Goal: Task Accomplishment & Management: Complete application form

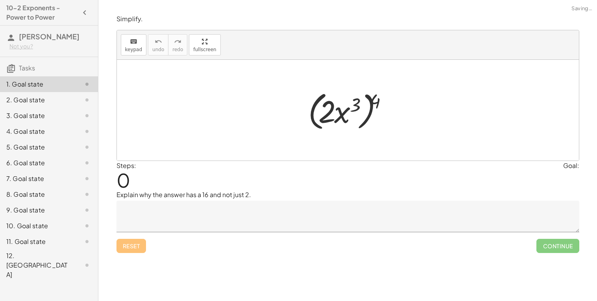
drag, startPoint x: 244, startPoint y: 159, endPoint x: 368, endPoint y: 117, distance: 130.2
click at [310, 98] on div at bounding box center [350, 110] width 93 height 45
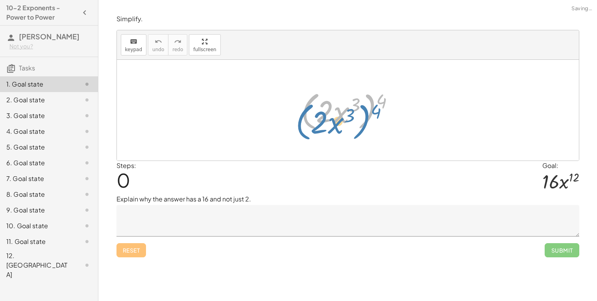
drag, startPoint x: 368, startPoint y: 117, endPoint x: 373, endPoint y: 100, distance: 17.6
click at [373, 100] on div at bounding box center [350, 110] width 107 height 45
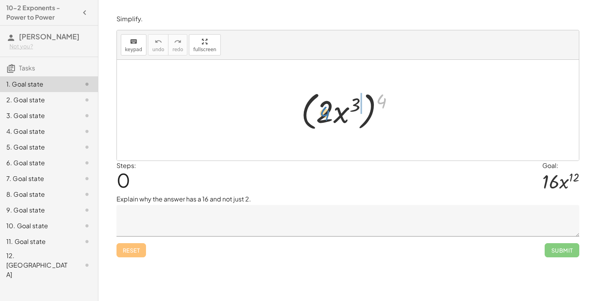
drag, startPoint x: 381, startPoint y: 98, endPoint x: 322, endPoint y: 111, distance: 59.8
click at [322, 111] on div at bounding box center [350, 110] width 107 height 45
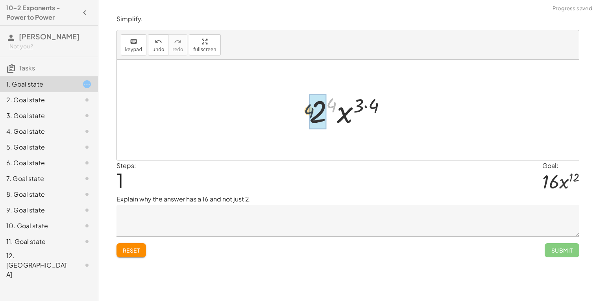
drag, startPoint x: 331, startPoint y: 104, endPoint x: 313, endPoint y: 110, distance: 19.5
drag, startPoint x: 368, startPoint y: 105, endPoint x: 356, endPoint y: 103, distance: 11.9
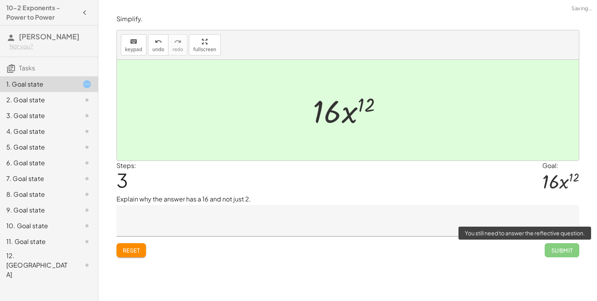
click at [560, 248] on span "Submit" at bounding box center [562, 250] width 34 height 14
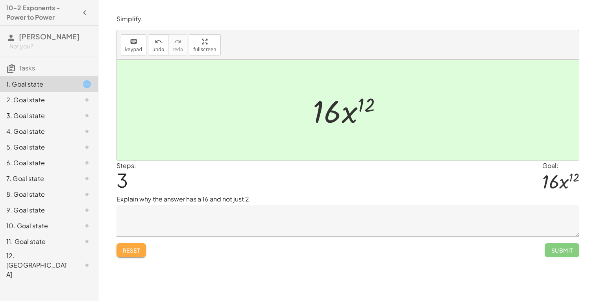
click at [137, 246] on button "Reset" at bounding box center [131, 250] width 30 height 14
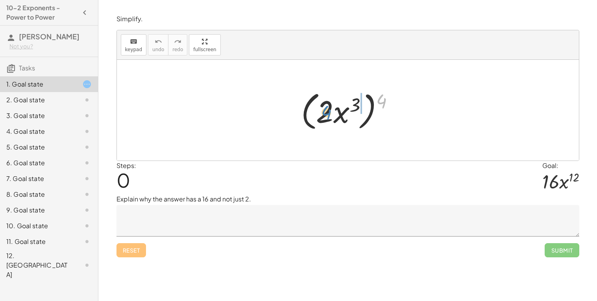
drag, startPoint x: 383, startPoint y: 91, endPoint x: 327, endPoint y: 103, distance: 57.2
click at [327, 103] on div at bounding box center [350, 110] width 107 height 45
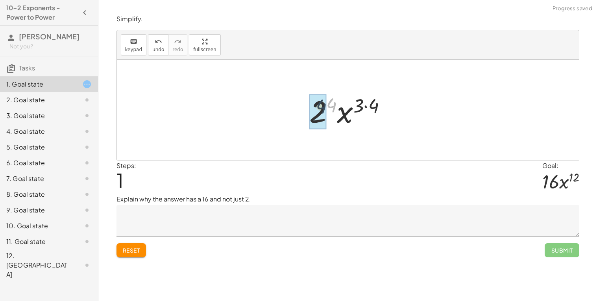
drag, startPoint x: 331, startPoint y: 101, endPoint x: 319, endPoint y: 103, distance: 12.0
drag, startPoint x: 367, startPoint y: 107, endPoint x: 355, endPoint y: 107, distance: 11.8
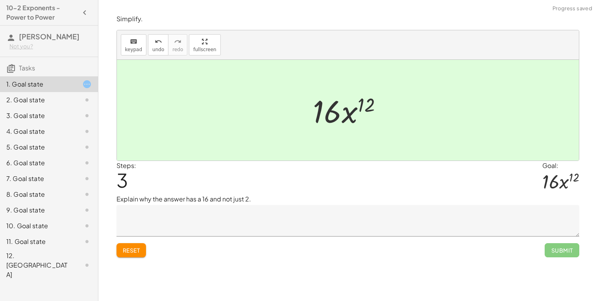
click at [339, 220] on textarea at bounding box center [347, 220] width 463 height 31
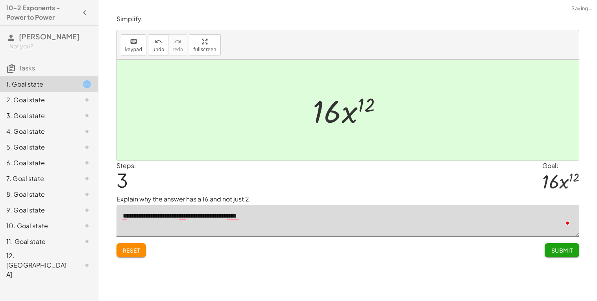
type textarea "**********"
click at [573, 255] on button "Submit" at bounding box center [562, 250] width 34 height 14
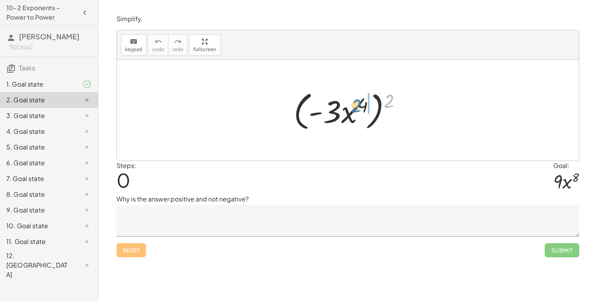
drag, startPoint x: 388, startPoint y: 106, endPoint x: 355, endPoint y: 112, distance: 33.2
click at [355, 112] on div at bounding box center [351, 110] width 122 height 45
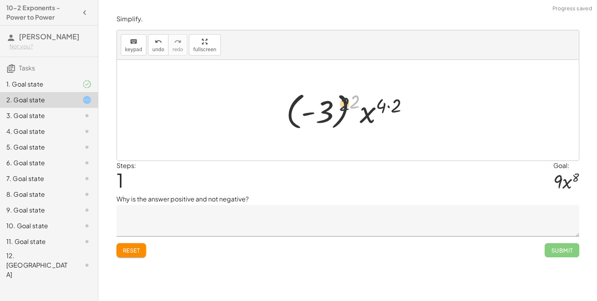
drag, startPoint x: 354, startPoint y: 106, endPoint x: 332, endPoint y: 111, distance: 22.2
click at [332, 111] on div at bounding box center [350, 111] width 137 height 44
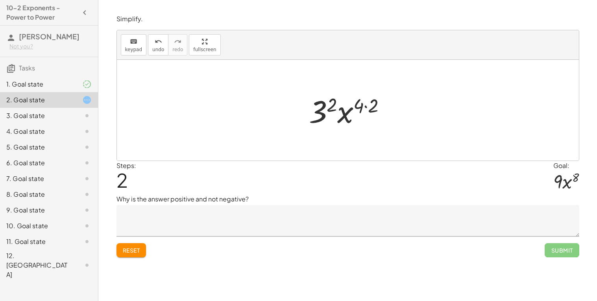
click at [131, 256] on button "Reset" at bounding box center [131, 250] width 30 height 14
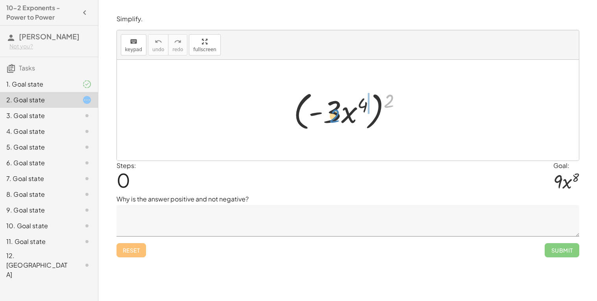
drag, startPoint x: 392, startPoint y: 98, endPoint x: 338, endPoint y: 113, distance: 55.9
click at [338, 113] on div at bounding box center [351, 110] width 122 height 45
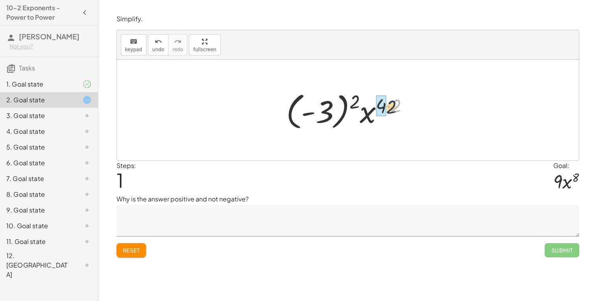
drag, startPoint x: 394, startPoint y: 105, endPoint x: 384, endPoint y: 107, distance: 10.4
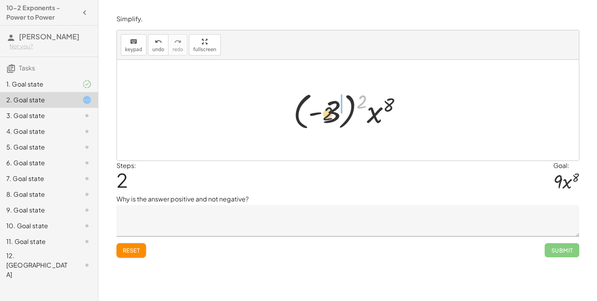
drag, startPoint x: 361, startPoint y: 102, endPoint x: 323, endPoint y: 116, distance: 40.7
click at [323, 116] on div at bounding box center [350, 111] width 123 height 44
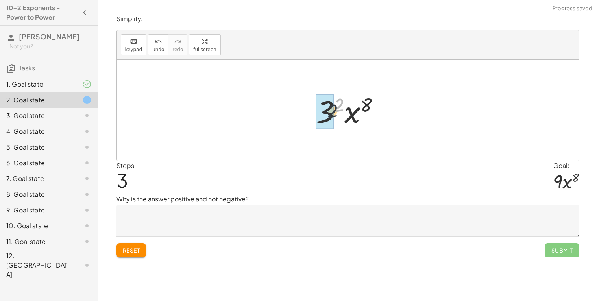
drag, startPoint x: 339, startPoint y: 101, endPoint x: 332, endPoint y: 107, distance: 9.7
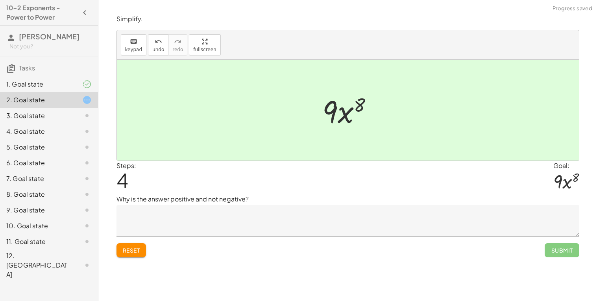
click at [228, 215] on textarea at bounding box center [347, 220] width 463 height 31
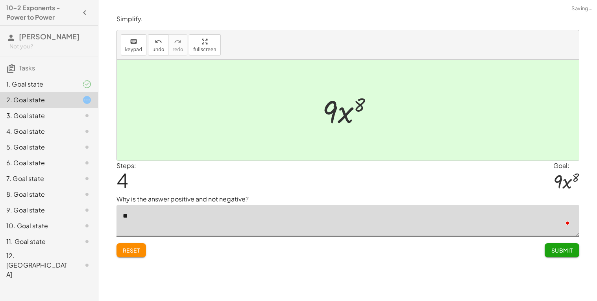
type textarea "*"
click at [131, 251] on span "Reset" at bounding box center [131, 250] width 17 height 7
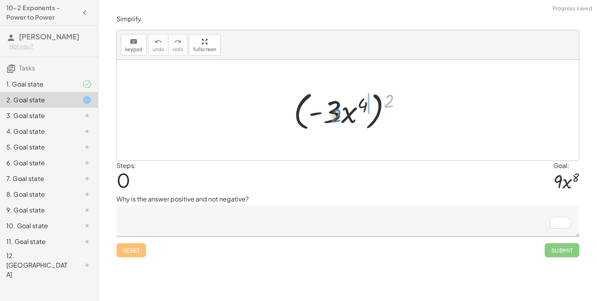
drag, startPoint x: 394, startPoint y: 100, endPoint x: 341, endPoint y: 115, distance: 54.7
click at [341, 115] on div at bounding box center [351, 110] width 122 height 45
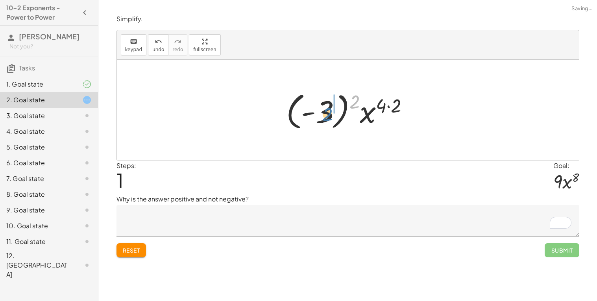
drag, startPoint x: 354, startPoint y: 98, endPoint x: 326, endPoint y: 111, distance: 30.8
click at [326, 111] on div at bounding box center [350, 111] width 137 height 44
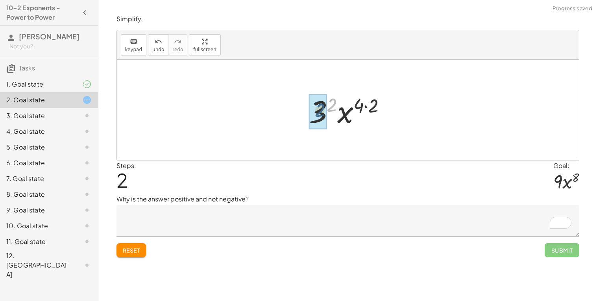
drag, startPoint x: 333, startPoint y: 105, endPoint x: 321, endPoint y: 111, distance: 13.4
click at [266, 218] on textarea "To enrich screen reader interactions, please activate Accessibility in Grammarl…" at bounding box center [347, 220] width 463 height 31
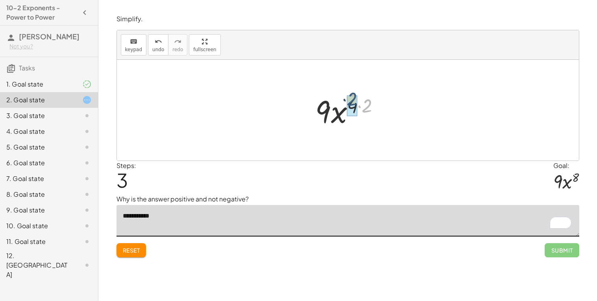
drag, startPoint x: 364, startPoint y: 108, endPoint x: 356, endPoint y: 110, distance: 8.1
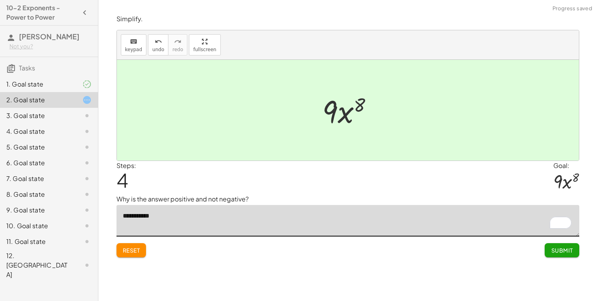
click at [314, 227] on textarea "**********" at bounding box center [347, 220] width 463 height 31
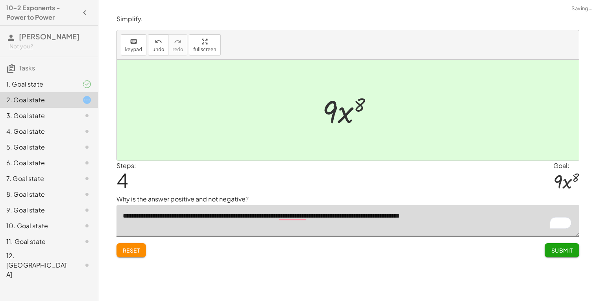
type textarea "**********"
click at [565, 251] on span "Submit" at bounding box center [562, 250] width 22 height 7
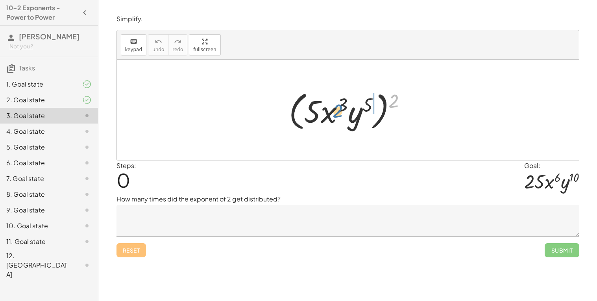
drag, startPoint x: 389, startPoint y: 100, endPoint x: 331, endPoint y: 111, distance: 58.7
click at [331, 111] on div at bounding box center [351, 110] width 132 height 45
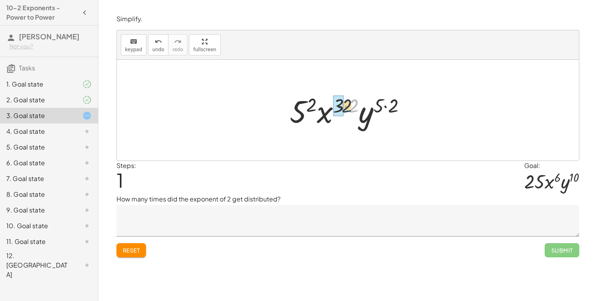
drag, startPoint x: 356, startPoint y: 108, endPoint x: 340, endPoint y: 107, distance: 15.7
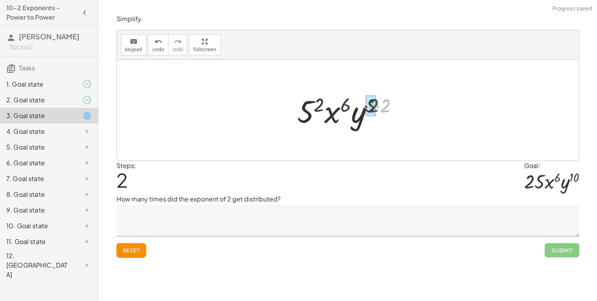
drag, startPoint x: 381, startPoint y: 108, endPoint x: 366, endPoint y: 109, distance: 14.2
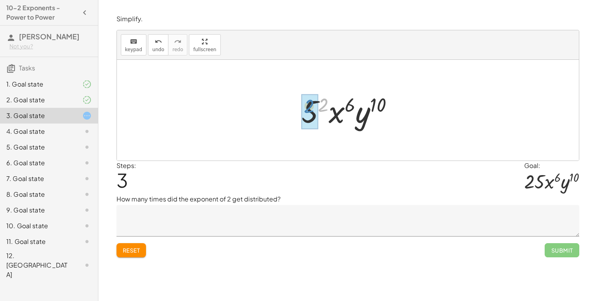
drag, startPoint x: 322, startPoint y: 107, endPoint x: 308, endPoint y: 109, distance: 14.2
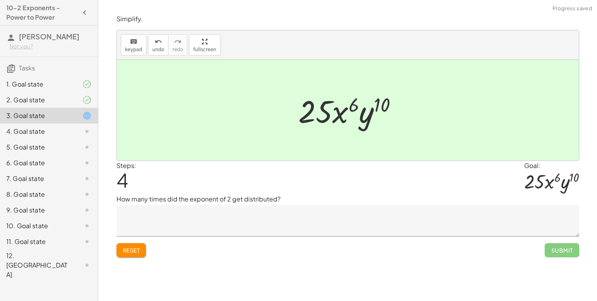
click at [253, 229] on textarea at bounding box center [347, 220] width 463 height 31
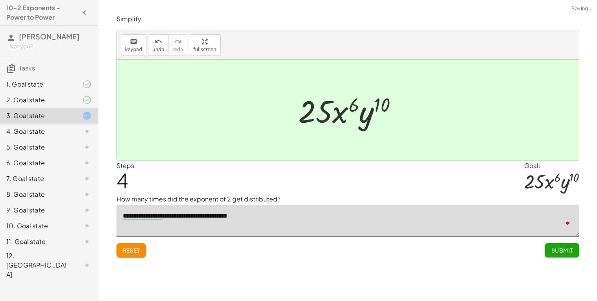
type textarea "**********"
click at [572, 252] on span "Submit" at bounding box center [562, 250] width 22 height 7
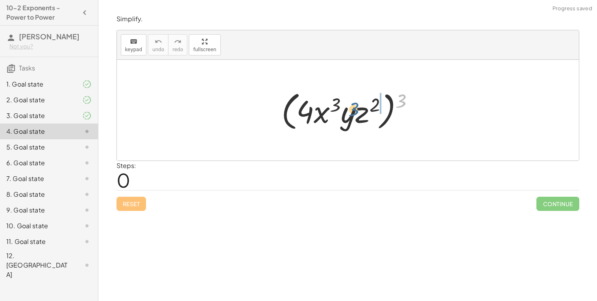
drag, startPoint x: 399, startPoint y: 97, endPoint x: 351, endPoint y: 106, distance: 48.4
click at [351, 106] on div at bounding box center [350, 110] width 147 height 45
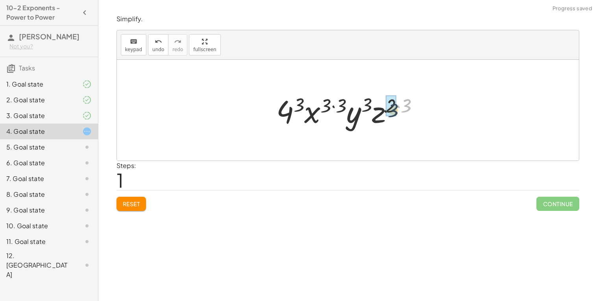
drag, startPoint x: 404, startPoint y: 102, endPoint x: 340, endPoint y: 97, distance: 63.9
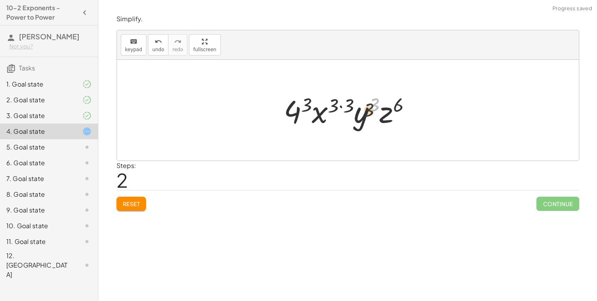
drag, startPoint x: 378, startPoint y: 100, endPoint x: 365, endPoint y: 112, distance: 17.8
click at [365, 112] on div at bounding box center [351, 110] width 142 height 41
drag, startPoint x: 376, startPoint y: 102, endPoint x: 351, endPoint y: 102, distance: 25.2
click at [351, 102] on div at bounding box center [351, 110] width 142 height 41
drag, startPoint x: 378, startPoint y: 104, endPoint x: 401, endPoint y: 103, distance: 23.6
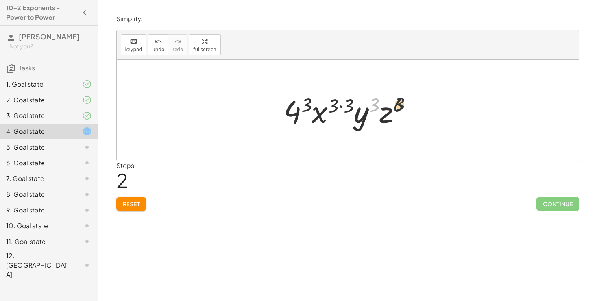
click at [401, 103] on div at bounding box center [351, 110] width 142 height 41
drag, startPoint x: 350, startPoint y: 105, endPoint x: 333, endPoint y: 108, distance: 16.9
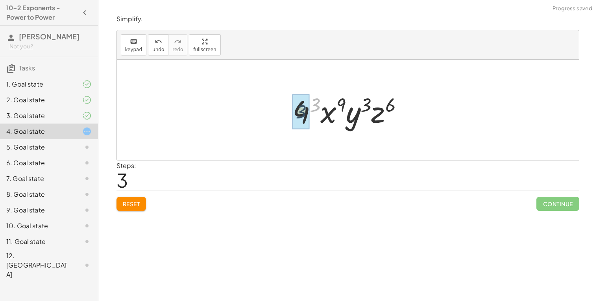
drag, startPoint x: 319, startPoint y: 103, endPoint x: 304, endPoint y: 110, distance: 16.5
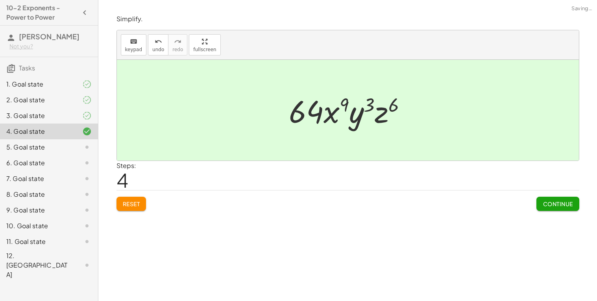
click at [551, 203] on span "Continue" at bounding box center [558, 203] width 30 height 7
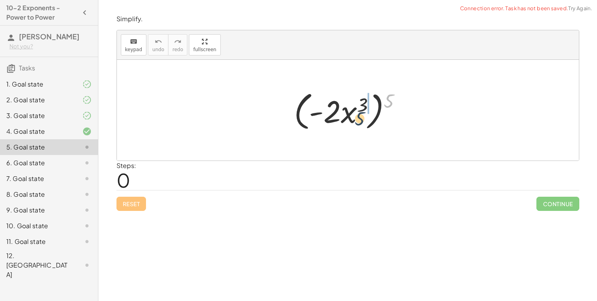
drag, startPoint x: 390, startPoint y: 97, endPoint x: 360, endPoint y: 115, distance: 35.0
click at [360, 115] on div at bounding box center [351, 110] width 122 height 45
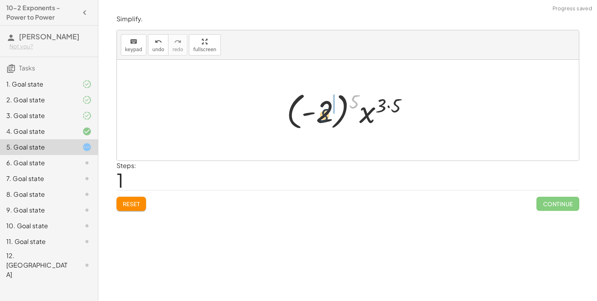
drag, startPoint x: 356, startPoint y: 102, endPoint x: 319, endPoint y: 118, distance: 39.7
click at [319, 118] on div at bounding box center [351, 111] width 136 height 44
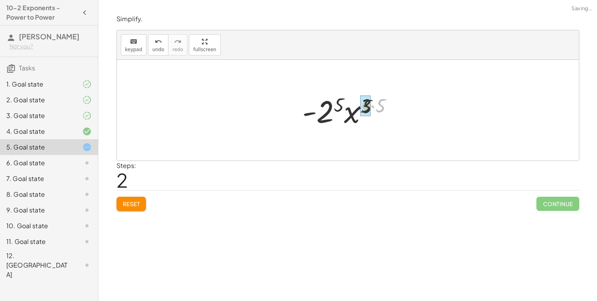
drag, startPoint x: 380, startPoint y: 105, endPoint x: 364, endPoint y: 106, distance: 15.8
drag, startPoint x: 345, startPoint y: 103, endPoint x: 328, endPoint y: 109, distance: 17.9
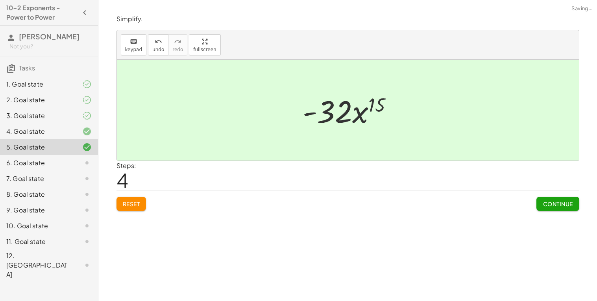
click at [541, 195] on div "Continue" at bounding box center [557, 200] width 43 height 20
click at [541, 200] on button "Continue" at bounding box center [557, 204] width 43 height 14
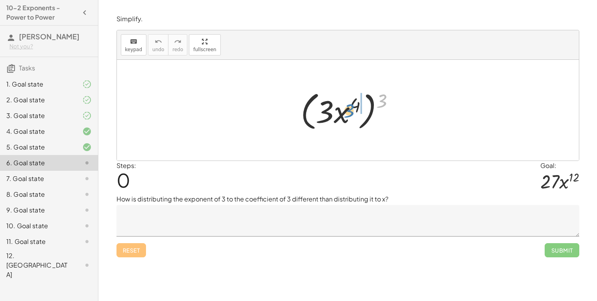
drag, startPoint x: 383, startPoint y: 100, endPoint x: 351, endPoint y: 110, distance: 33.7
click at [351, 110] on div at bounding box center [351, 110] width 108 height 45
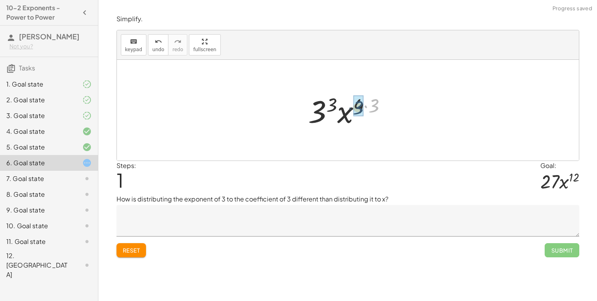
drag, startPoint x: 375, startPoint y: 109, endPoint x: 359, endPoint y: 111, distance: 15.9
drag, startPoint x: 336, startPoint y: 102, endPoint x: 330, endPoint y: 106, distance: 7.6
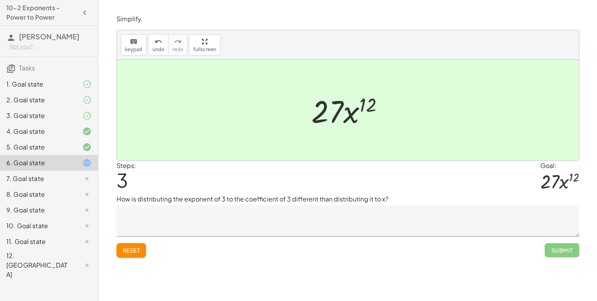
click at [327, 210] on textarea at bounding box center [347, 220] width 463 height 31
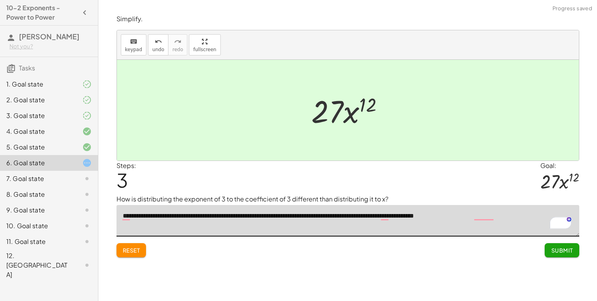
type textarea "**********"
click at [477, 216] on textarea "**********" at bounding box center [347, 220] width 463 height 31
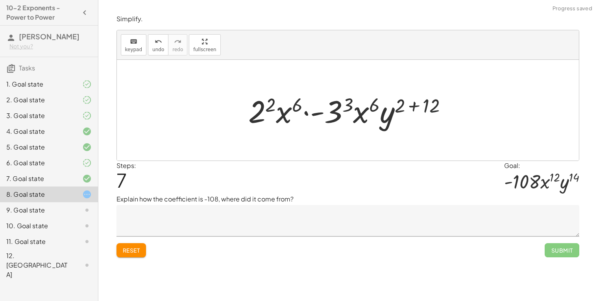
click at [401, 111] on div at bounding box center [350, 110] width 213 height 41
drag, startPoint x: 433, startPoint y: 106, endPoint x: 410, endPoint y: 105, distance: 22.9
click at [410, 105] on div at bounding box center [350, 110] width 213 height 41
drag, startPoint x: 433, startPoint y: 104, endPoint x: 407, endPoint y: 105, distance: 26.4
click at [407, 105] on div at bounding box center [350, 110] width 213 height 41
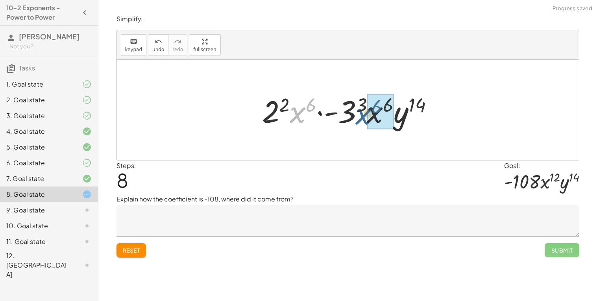
drag, startPoint x: 293, startPoint y: 109, endPoint x: 365, endPoint y: 111, distance: 72.1
click at [365, 111] on div at bounding box center [350, 110] width 185 height 41
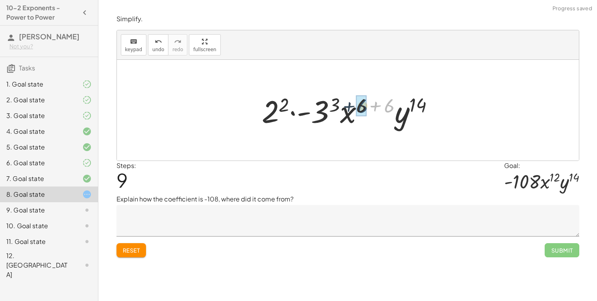
drag, startPoint x: 384, startPoint y: 107, endPoint x: 360, endPoint y: 107, distance: 24.8
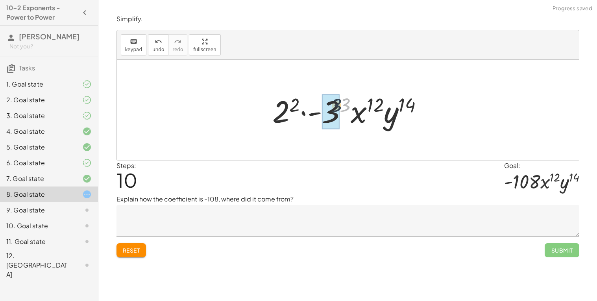
drag, startPoint x: 349, startPoint y: 107, endPoint x: 340, endPoint y: 108, distance: 9.1
click at [340, 108] on div at bounding box center [350, 110] width 165 height 41
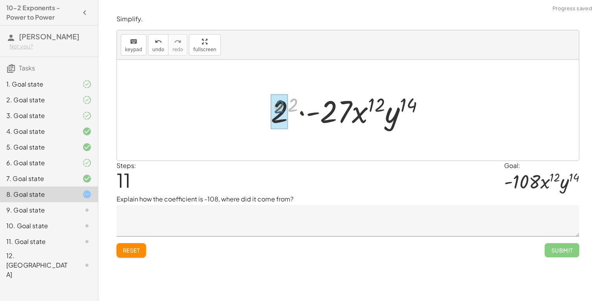
drag, startPoint x: 295, startPoint y: 105, endPoint x: 280, endPoint y: 107, distance: 14.7
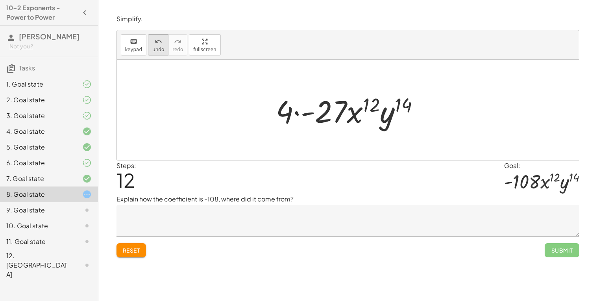
click at [158, 38] on icon "undo" at bounding box center [158, 41] width 7 height 9
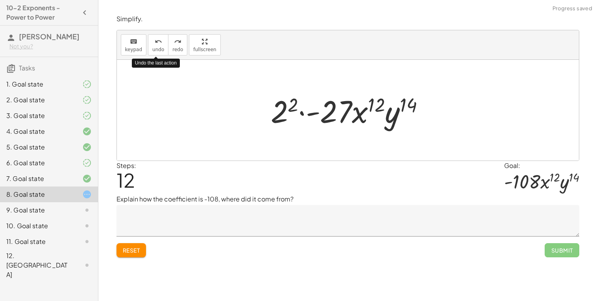
click at [159, 38] on icon "undo" at bounding box center [158, 41] width 7 height 9
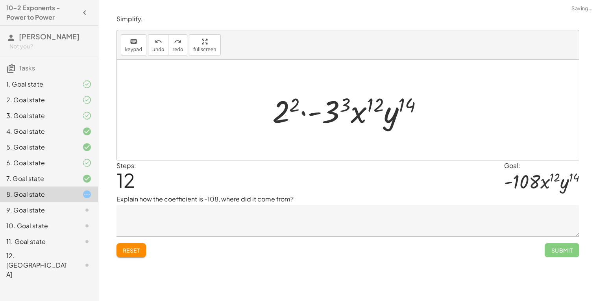
click at [211, 222] on textarea at bounding box center [347, 220] width 463 height 31
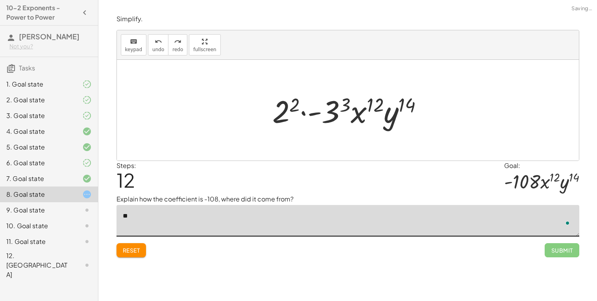
type textarea "*"
drag, startPoint x: 294, startPoint y: 101, endPoint x: 282, endPoint y: 107, distance: 14.3
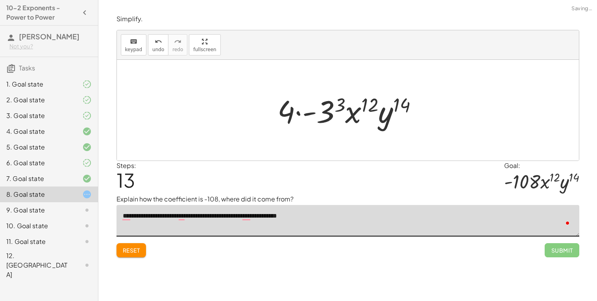
type textarea "**********"
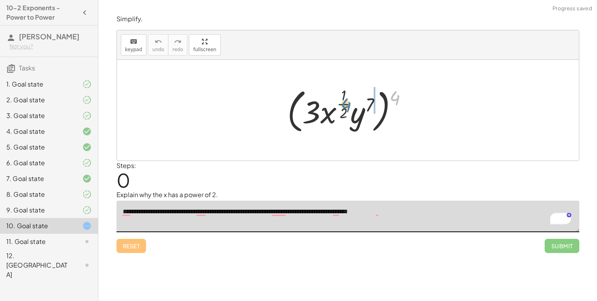
drag, startPoint x: 399, startPoint y: 102, endPoint x: 344, endPoint y: 111, distance: 55.0
click at [344, 111] on div at bounding box center [350, 110] width 135 height 51
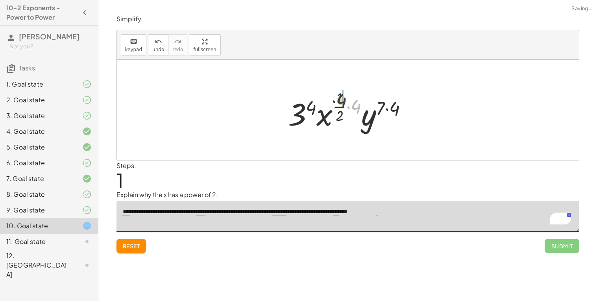
drag, startPoint x: 357, startPoint y: 108, endPoint x: 341, endPoint y: 102, distance: 17.3
click at [341, 102] on div at bounding box center [350, 110] width 133 height 46
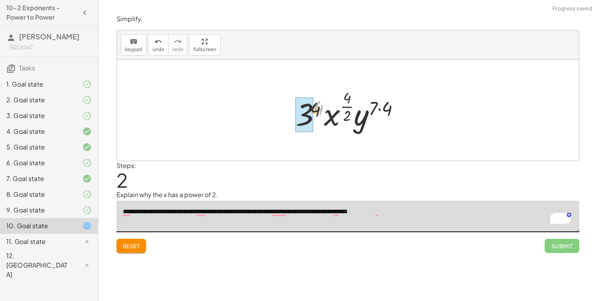
drag, startPoint x: 317, startPoint y: 105, endPoint x: 310, endPoint y: 109, distance: 7.2
drag, startPoint x: 388, startPoint y: 109, endPoint x: 378, endPoint y: 107, distance: 9.6
click at [378, 107] on div at bounding box center [351, 110] width 120 height 46
drag, startPoint x: 350, startPoint y: 100, endPoint x: 348, endPoint y: 113, distance: 13.9
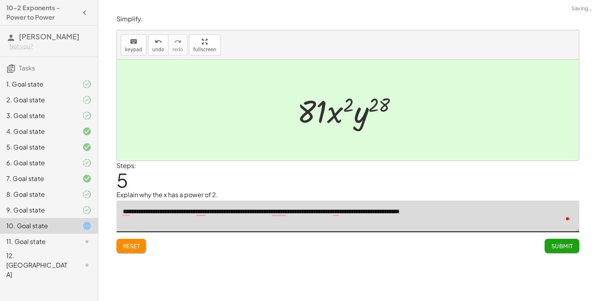
type textarea "**********"
click at [561, 248] on span "Submit" at bounding box center [562, 245] width 22 height 7
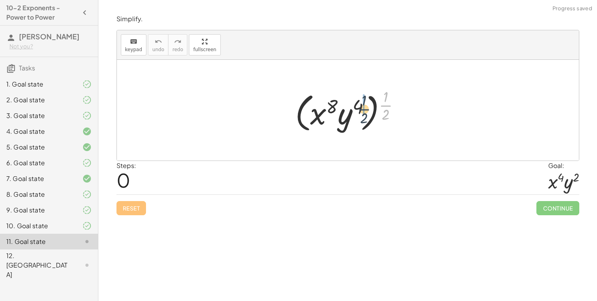
drag, startPoint x: 386, startPoint y: 107, endPoint x: 361, endPoint y: 110, distance: 25.0
click at [361, 110] on div at bounding box center [350, 110] width 119 height 49
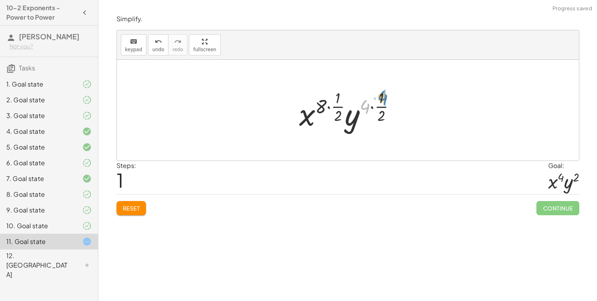
drag, startPoint x: 365, startPoint y: 107, endPoint x: 382, endPoint y: 98, distance: 19.7
click at [382, 98] on div at bounding box center [350, 110] width 111 height 46
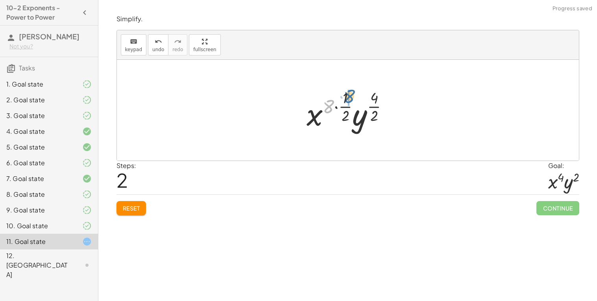
drag, startPoint x: 329, startPoint y: 108, endPoint x: 348, endPoint y: 100, distance: 20.6
drag, startPoint x: 335, startPoint y: 97, endPoint x: 337, endPoint y: 115, distance: 17.8
drag, startPoint x: 361, startPoint y: 99, endPoint x: 365, endPoint y: 115, distance: 16.7
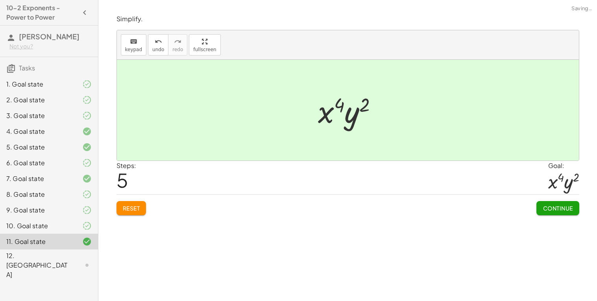
click at [534, 211] on div "Reset Continue" at bounding box center [347, 204] width 463 height 21
click at [539, 210] on button "Continue" at bounding box center [557, 208] width 43 height 14
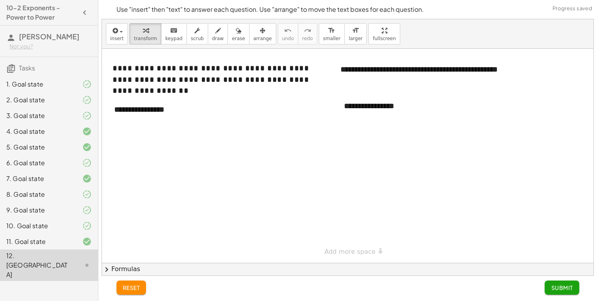
click at [146, 131] on div at bounding box center [348, 156] width 492 height 214
click at [146, 132] on div at bounding box center [348, 156] width 492 height 214
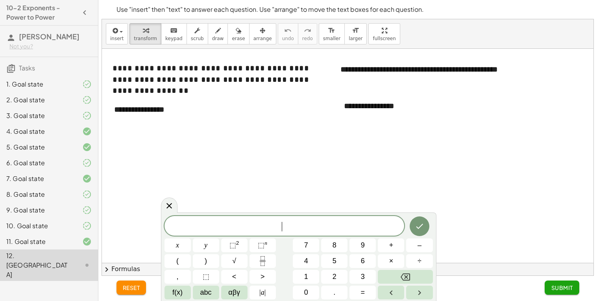
click at [156, 125] on div at bounding box center [348, 156] width 492 height 214
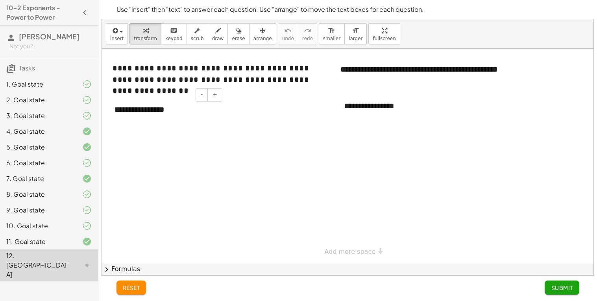
click at [144, 110] on div "**********" at bounding box center [165, 109] width 118 height 27
click at [120, 114] on div "**********" at bounding box center [165, 109] width 118 height 27
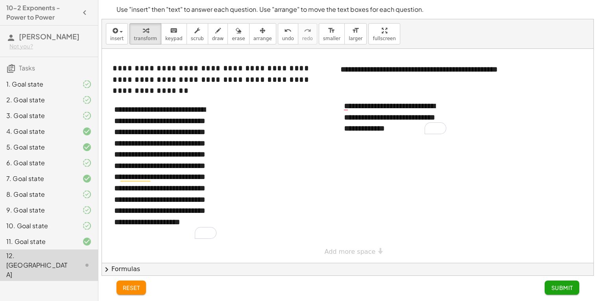
click at [561, 292] on button "Submit" at bounding box center [562, 288] width 34 height 14
